Goal: Task Accomplishment & Management: Use online tool/utility

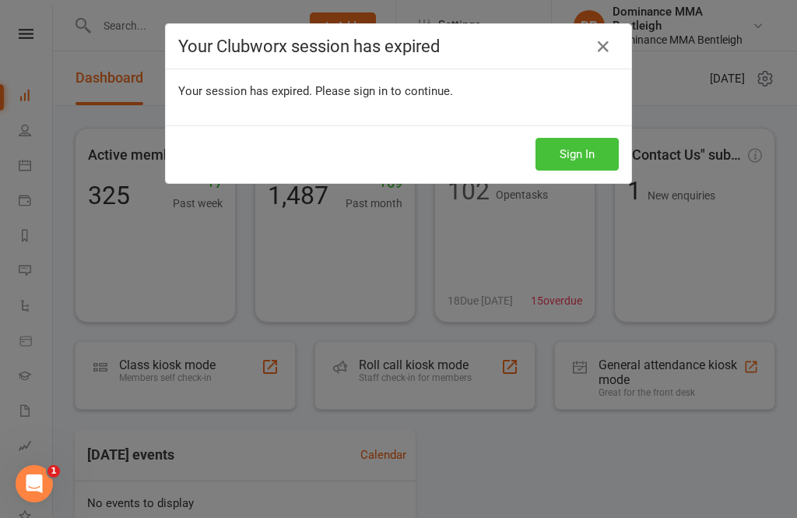
click at [596, 142] on button "Sign In" at bounding box center [577, 154] width 83 height 33
click at [587, 170] on button "Sign In" at bounding box center [577, 154] width 83 height 33
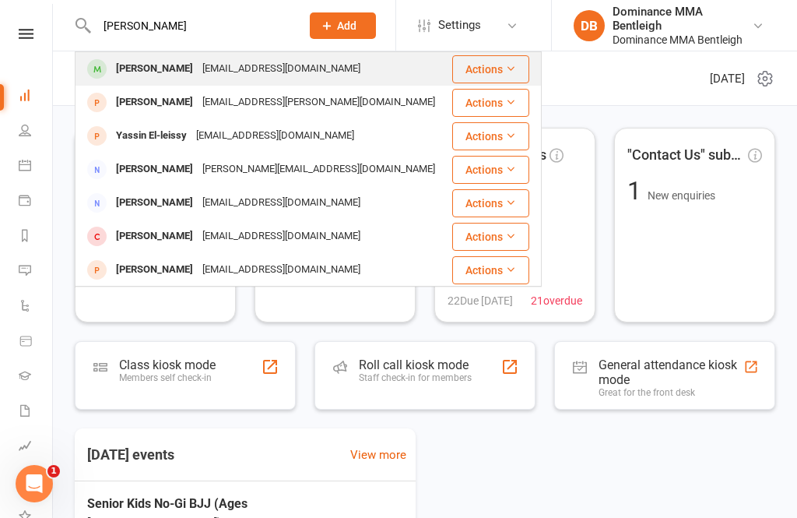
type input "Ellen"
click at [286, 79] on div "ellenthompson@live.com" at bounding box center [281, 69] width 167 height 23
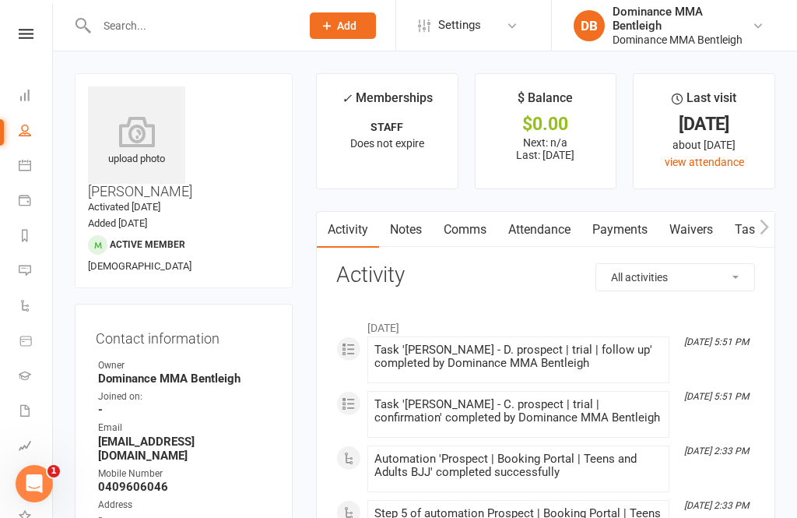
click at [703, 219] on link "Waivers" at bounding box center [691, 230] width 65 height 36
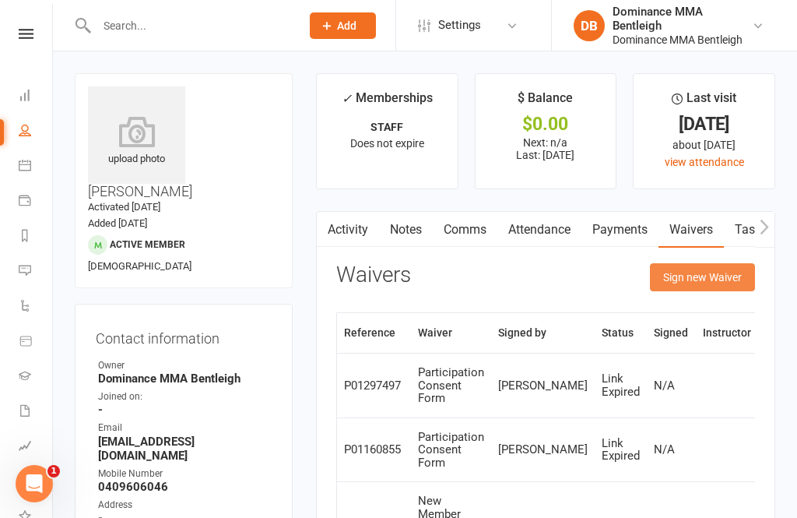
click at [729, 287] on button "Sign new Waiver" at bounding box center [702, 277] width 105 height 28
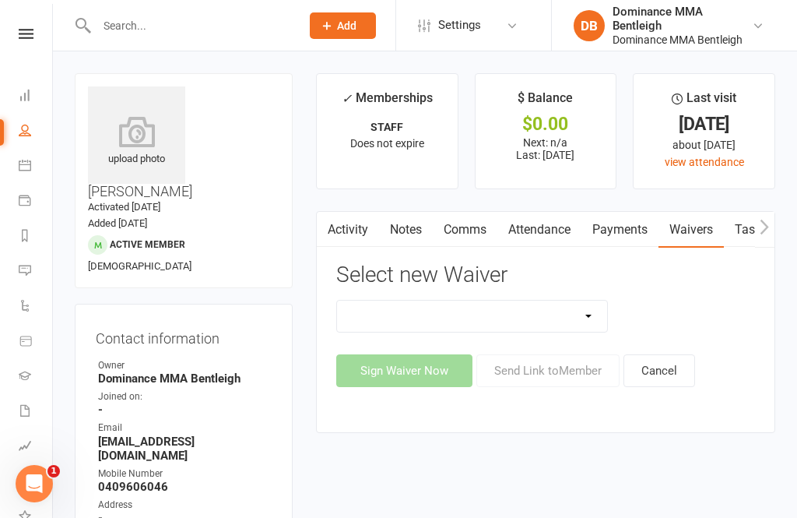
click at [529, 302] on select "Member | Cancellation | Adults Member | Injury Report Form (FOH staff use only)…" at bounding box center [472, 315] width 270 height 31
select select "1931"
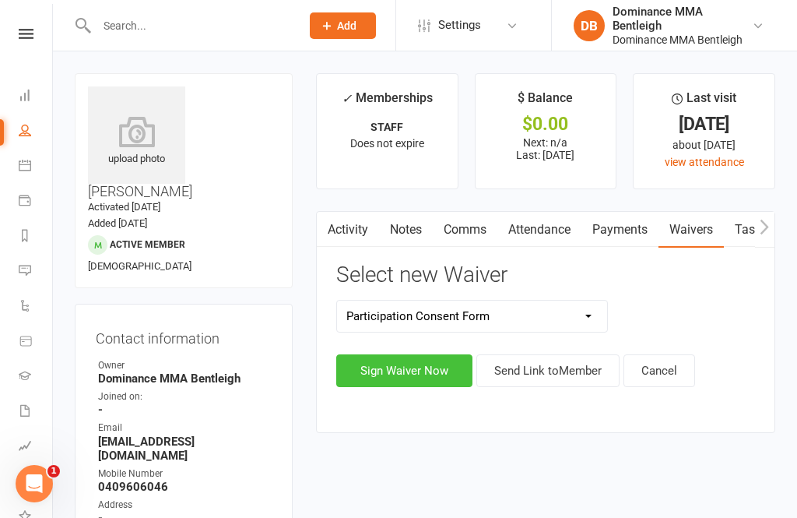
click at [417, 381] on button "Sign Waiver Now" at bounding box center [404, 370] width 136 height 33
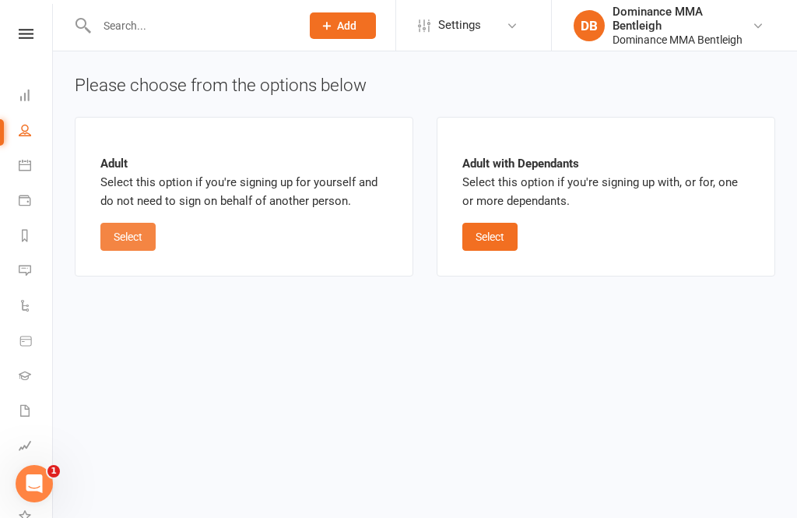
click at [147, 238] on button "Select" at bounding box center [127, 237] width 55 height 28
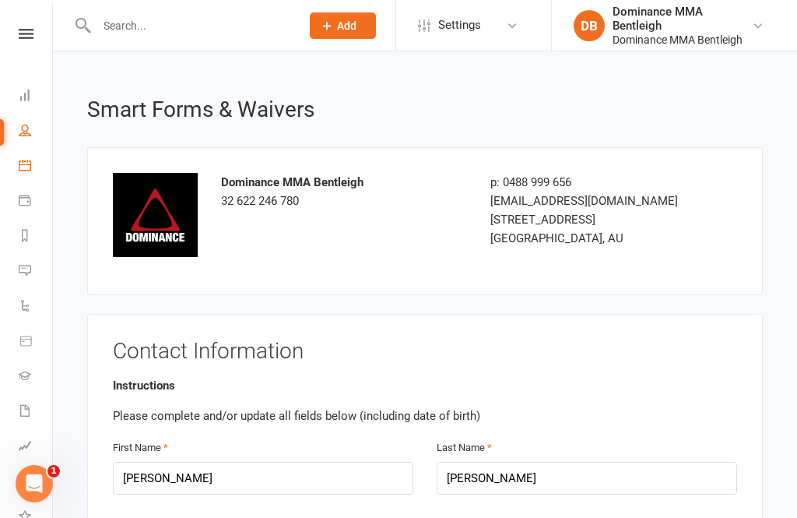
click at [29, 158] on link "Calendar" at bounding box center [36, 166] width 35 height 35
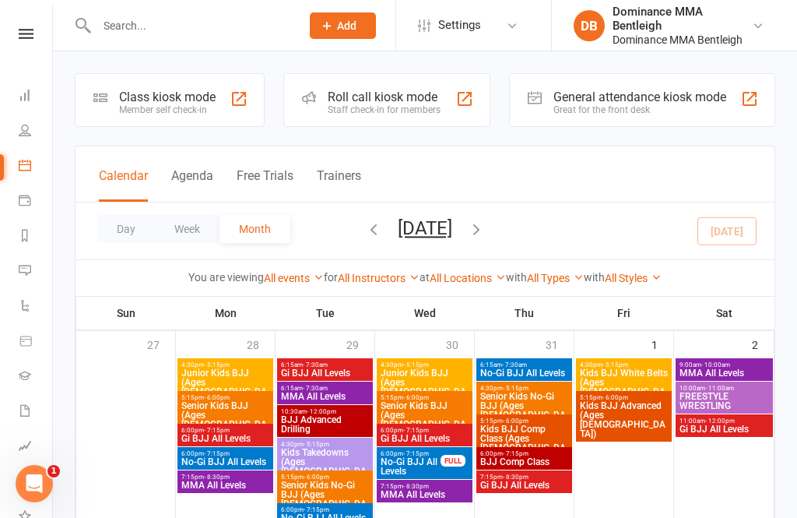
click at [180, 113] on div "Member self check-in" at bounding box center [167, 109] width 97 height 11
